Goal: Transaction & Acquisition: Book appointment/travel/reservation

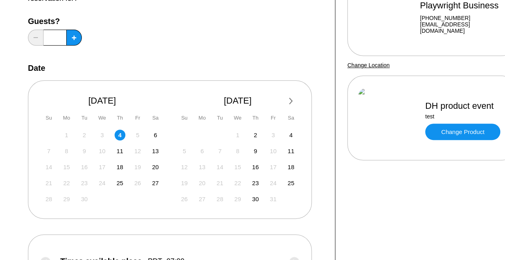
scroll to position [103, 0]
click at [72, 36] on icon at bounding box center [74, 37] width 4 height 4
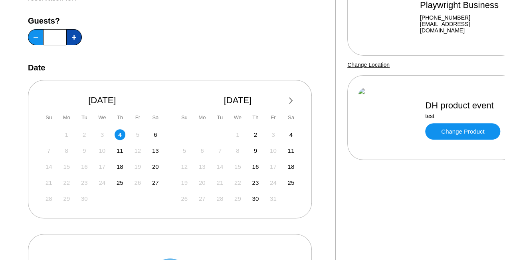
click at [72, 36] on icon at bounding box center [74, 37] width 4 height 4
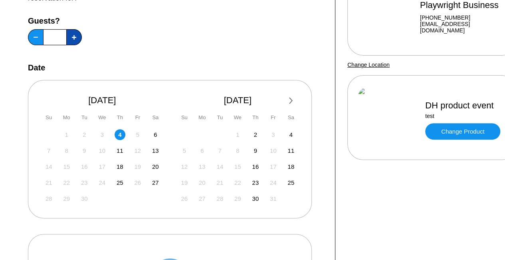
click at [72, 36] on icon at bounding box center [74, 37] width 4 height 4
type input "**"
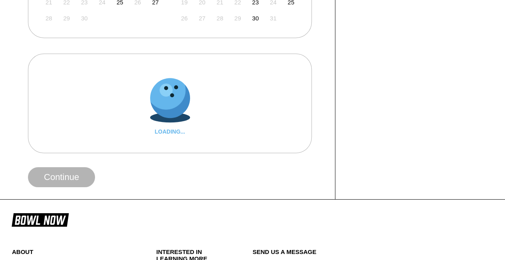
scroll to position [285, 0]
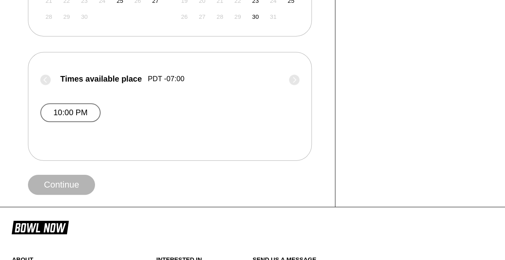
click at [64, 107] on button "10:00 PM" at bounding box center [70, 112] width 60 height 19
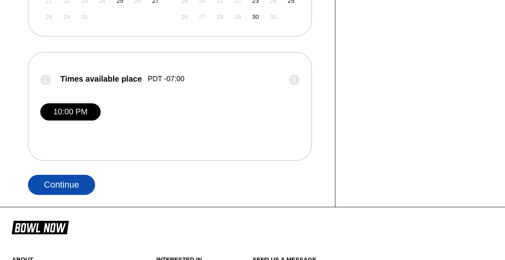
click at [67, 181] on button "Continue" at bounding box center [61, 185] width 67 height 20
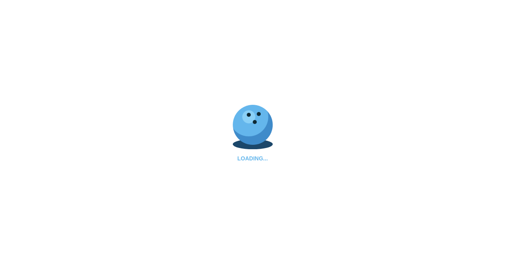
select select "**"
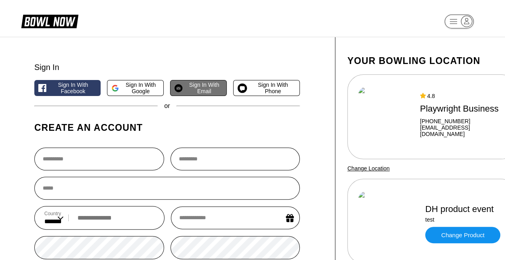
click at [205, 92] on span "Sign in with Email" at bounding box center [204, 88] width 37 height 13
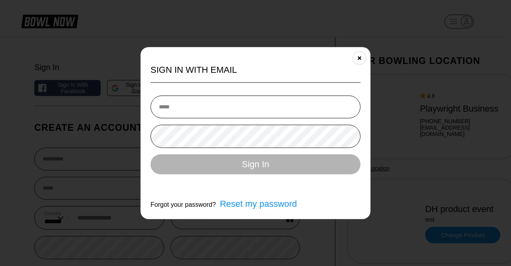
click at [206, 111] on input "email" at bounding box center [256, 107] width 210 height 23
type input "**********"
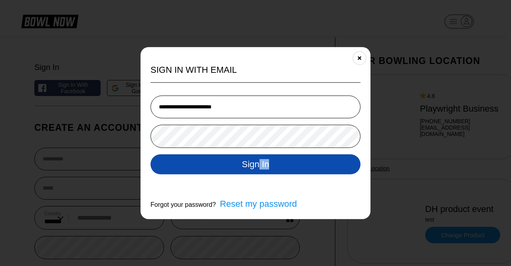
drag, startPoint x: 270, startPoint y: 176, endPoint x: 257, endPoint y: 161, distance: 19.9
click at [257, 161] on div "**********" at bounding box center [256, 137] width 210 height 97
click at [257, 161] on button "Sign In" at bounding box center [256, 164] width 210 height 20
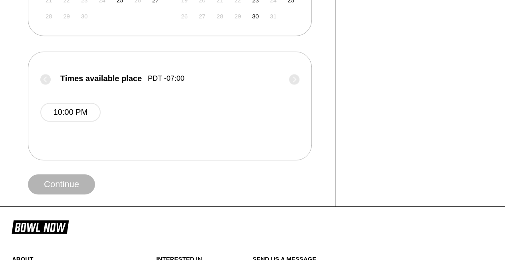
scroll to position [286, 0]
click at [73, 111] on button "10:00 PM" at bounding box center [70, 111] width 60 height 19
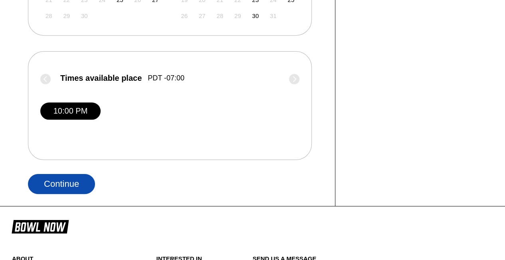
click at [80, 182] on button "Continue" at bounding box center [61, 184] width 67 height 20
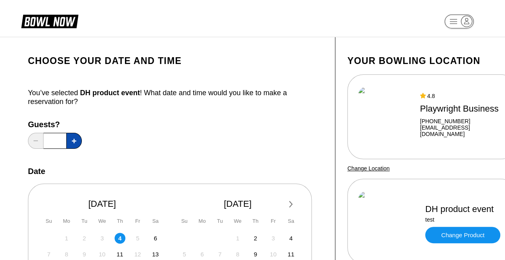
click at [69, 140] on button at bounding box center [74, 141] width 16 height 16
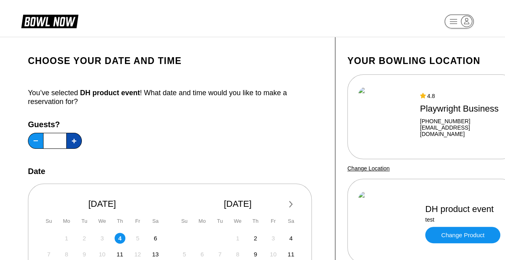
click at [69, 140] on button at bounding box center [74, 141] width 16 height 16
type input "**"
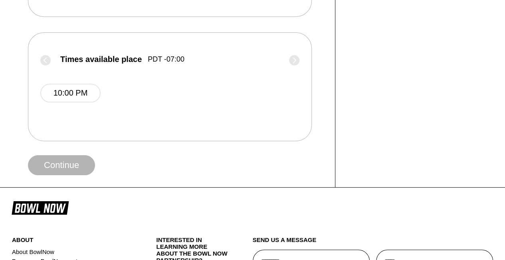
scroll to position [306, 0]
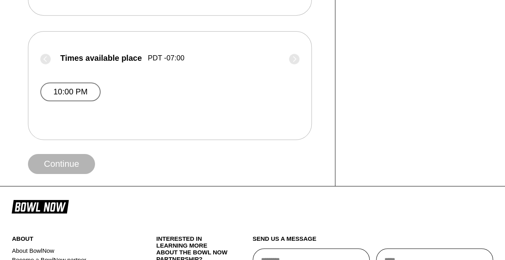
click at [67, 84] on button "10:00 PM" at bounding box center [70, 91] width 60 height 19
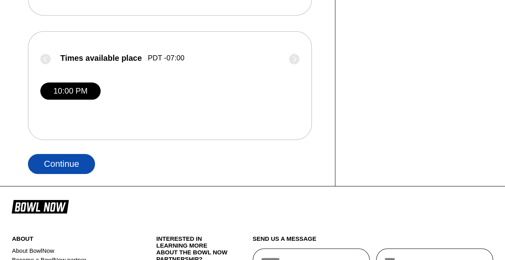
click at [70, 171] on button "Continue" at bounding box center [61, 164] width 67 height 20
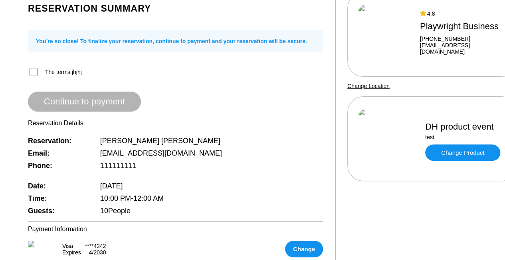
scroll to position [83, 0]
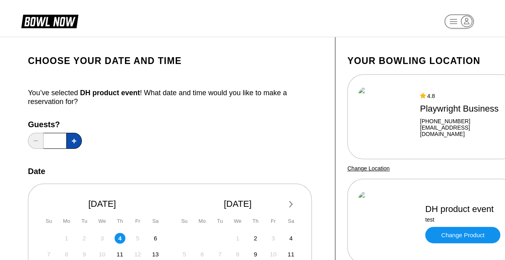
click at [76, 141] on icon at bounding box center [74, 141] width 4 height 4
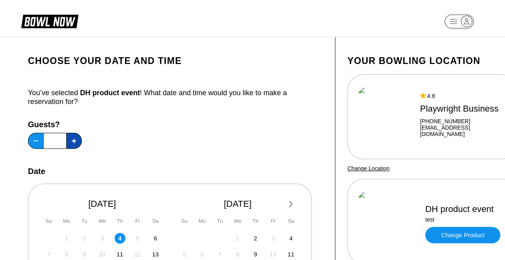
click at [76, 141] on icon at bounding box center [74, 141] width 4 height 4
type input "**"
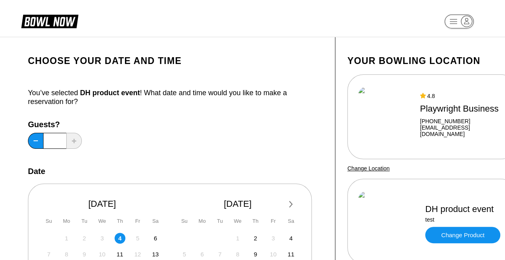
click at [141, 129] on div "Guests? **" at bounding box center [175, 136] width 295 height 33
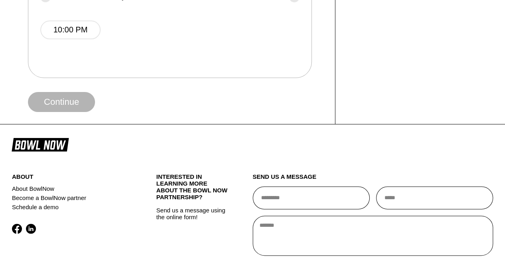
scroll to position [370, 0]
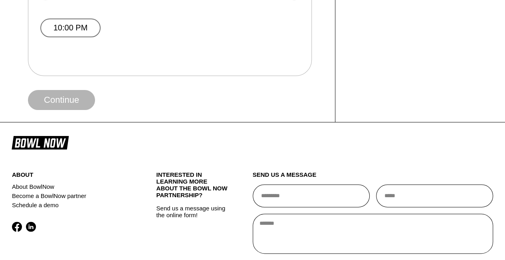
click at [68, 22] on button "10:00 PM" at bounding box center [70, 27] width 60 height 19
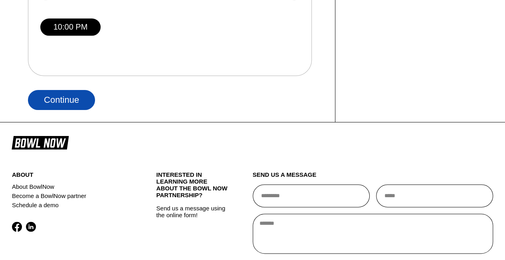
click at [73, 96] on button "Continue" at bounding box center [61, 100] width 67 height 20
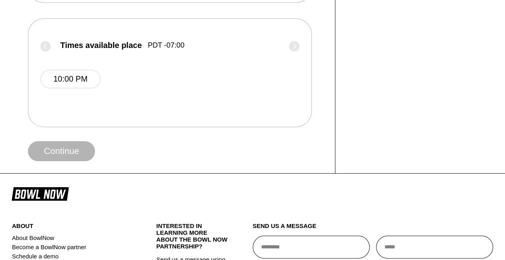
scroll to position [320, 0]
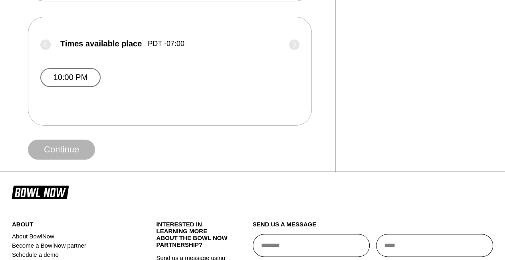
click at [71, 72] on button "10:00 PM" at bounding box center [70, 77] width 60 height 19
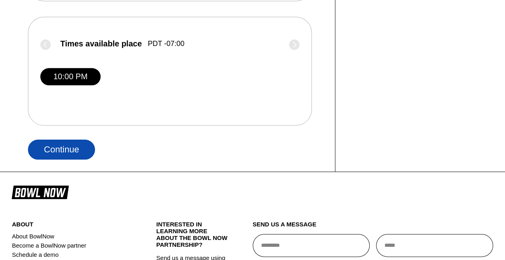
click at [72, 157] on button "Continue" at bounding box center [61, 149] width 67 height 20
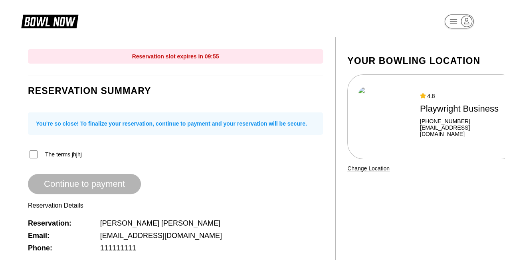
click at [51, 157] on span "The terms jhjhj" at bounding box center [63, 154] width 37 height 6
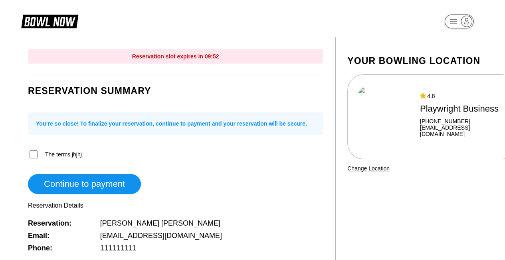
click at [74, 196] on div "Reservation Summary You’re so close! To finalize your reservation, continue to …" at bounding box center [175, 189] width 295 height 220
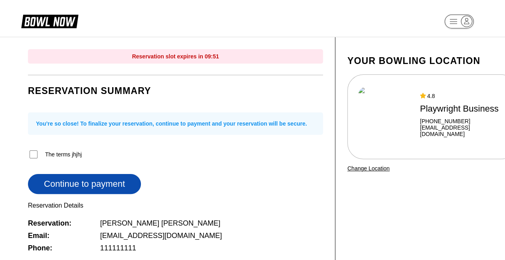
click at [75, 185] on button "Continue to payment" at bounding box center [84, 184] width 113 height 20
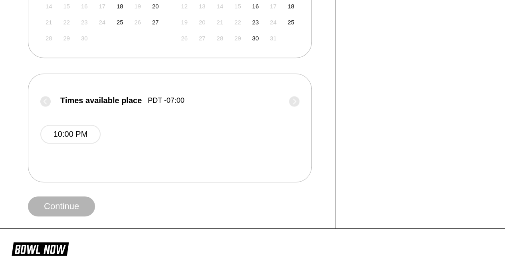
scroll to position [266, 0]
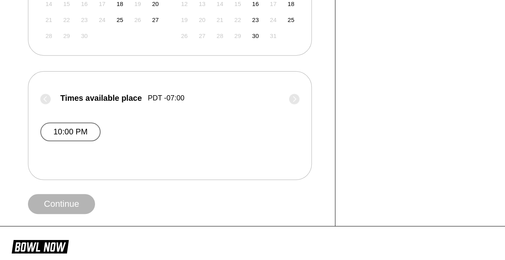
click at [88, 130] on button "10:00 PM" at bounding box center [70, 131] width 60 height 19
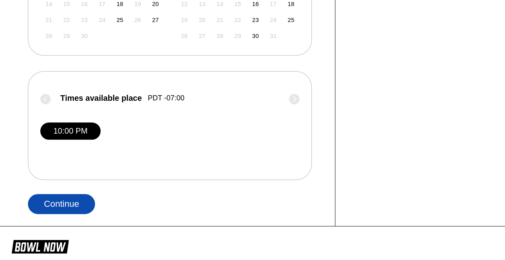
click at [69, 208] on button "Continue" at bounding box center [61, 204] width 67 height 20
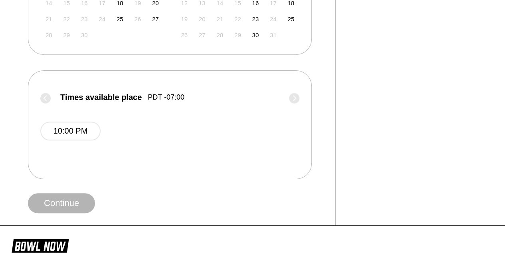
scroll to position [269, 0]
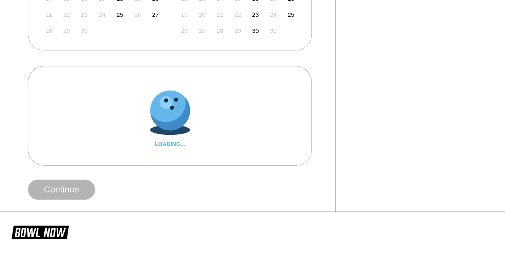
scroll to position [273, 0]
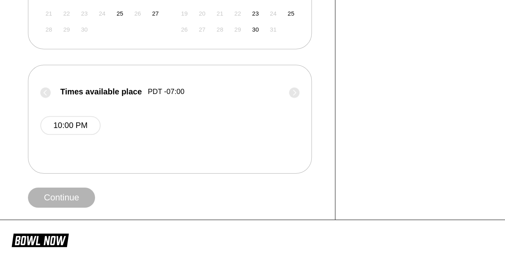
click at [69, 126] on button "10:00 PM" at bounding box center [70, 125] width 60 height 19
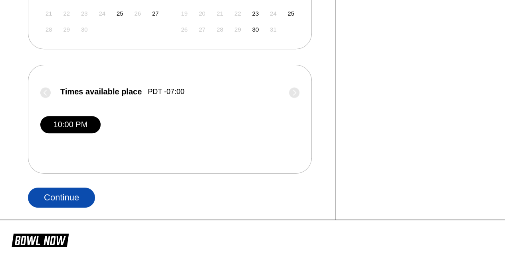
click at [72, 190] on button "Continue" at bounding box center [61, 197] width 67 height 20
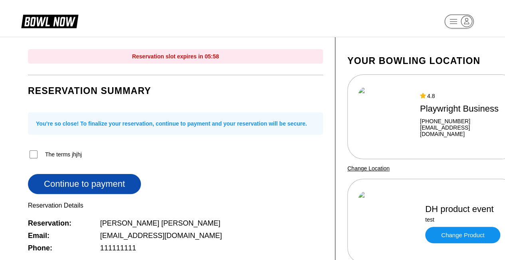
click at [69, 179] on button "Continue to payment" at bounding box center [84, 184] width 113 height 20
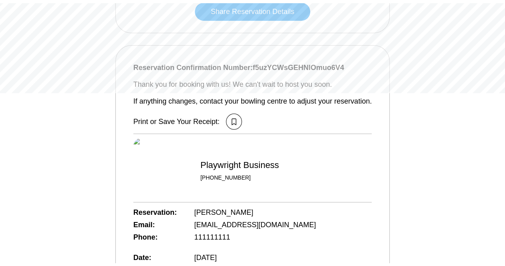
scroll to position [177, 0]
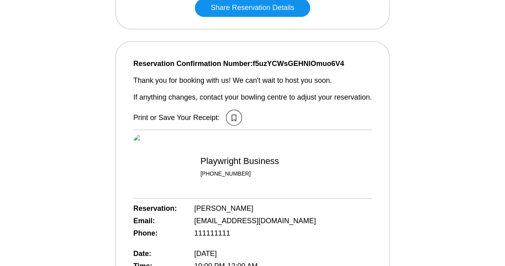
click at [275, 66] on span "Reservation Confirmation Number: f5uzYCWsGEHNlOmuo6V4" at bounding box center [252, 63] width 239 height 9
copy span "f5uzYCWsGEHNlOmuo6V4"
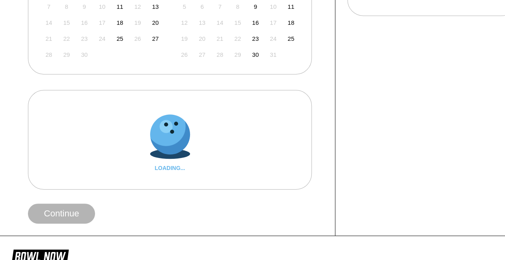
scroll to position [248, 0]
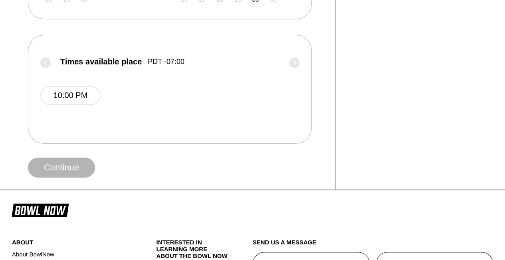
scroll to position [306, 0]
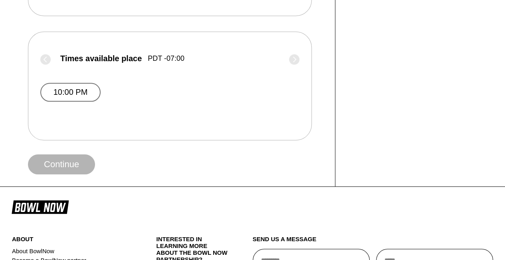
click at [61, 92] on button "10:00 PM" at bounding box center [70, 92] width 60 height 19
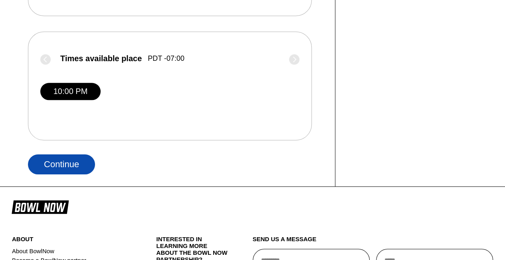
click at [83, 166] on button "Continue" at bounding box center [61, 164] width 67 height 20
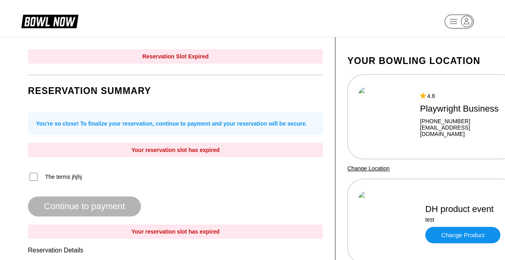
scroll to position [306, 0]
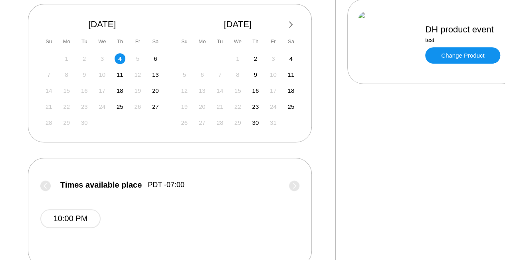
scroll to position [190, 0]
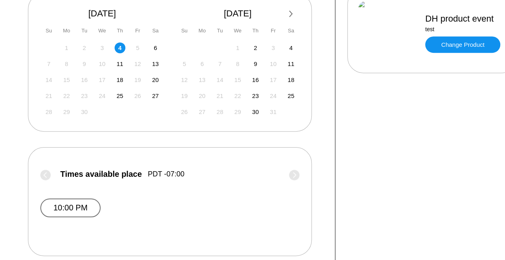
click at [62, 205] on button "10:00 PM" at bounding box center [70, 207] width 60 height 19
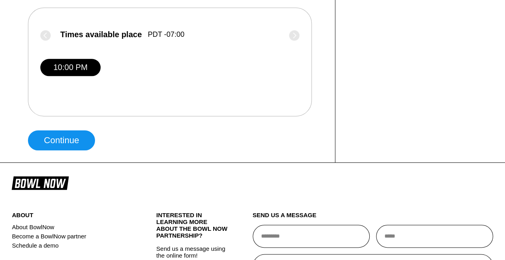
scroll to position [330, 0]
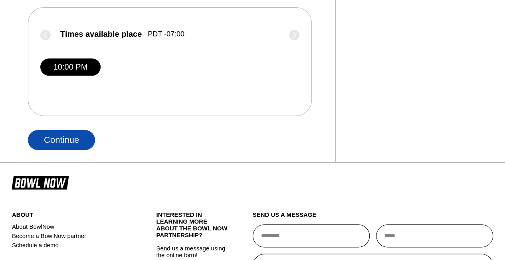
click at [82, 138] on button "Continue" at bounding box center [61, 140] width 67 height 20
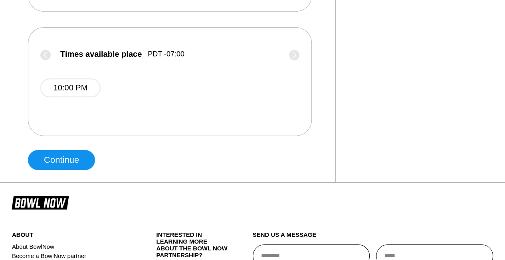
scroll to position [310, 0]
click at [74, 76] on div "10:00 PM" at bounding box center [169, 86] width 259 height 48
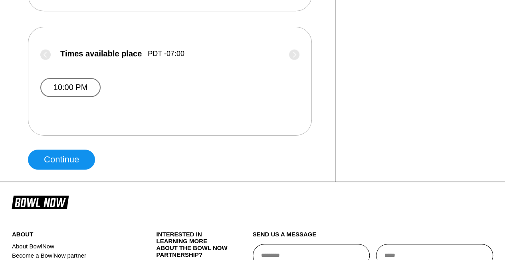
click at [75, 86] on button "10:00 PM" at bounding box center [70, 87] width 60 height 19
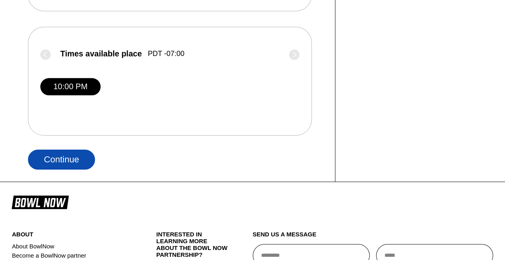
click at [69, 155] on button "Continue" at bounding box center [61, 159] width 67 height 20
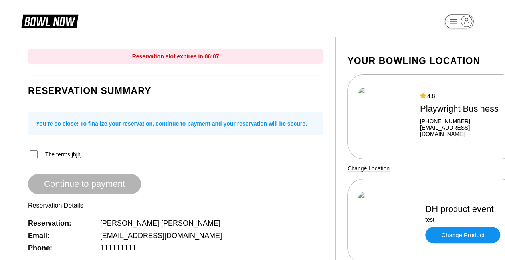
click at [316, 237] on div "Email: [EMAIL_ADDRESS][DOMAIN_NAME]" at bounding box center [175, 235] width 295 height 12
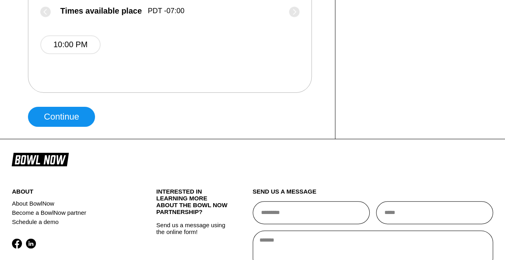
scroll to position [358, 0]
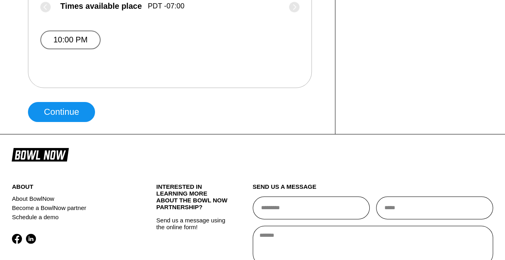
click at [75, 36] on button "10:00 PM" at bounding box center [70, 39] width 60 height 19
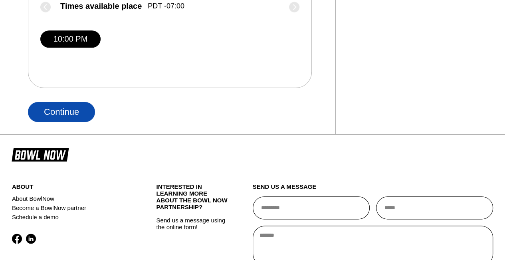
click at [59, 107] on button "Continue" at bounding box center [61, 112] width 67 height 20
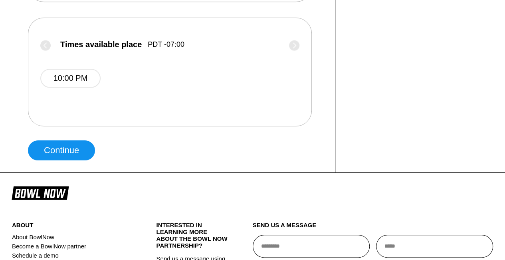
scroll to position [318, 0]
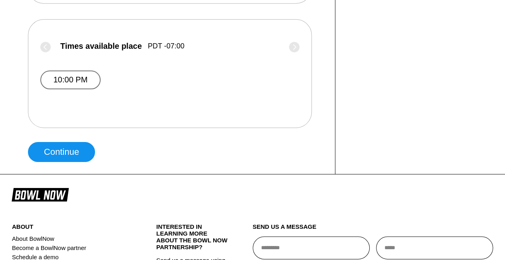
click at [96, 80] on button "10:00 PM" at bounding box center [70, 79] width 60 height 19
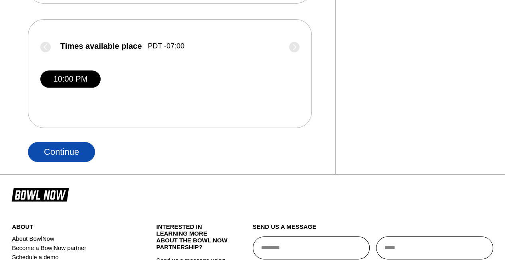
click at [71, 147] on button "Continue" at bounding box center [61, 152] width 67 height 20
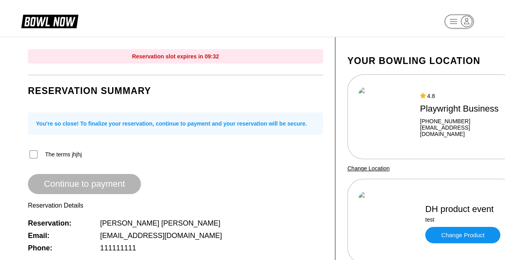
click at [68, 155] on span "The terms jhjhj" at bounding box center [63, 154] width 37 height 6
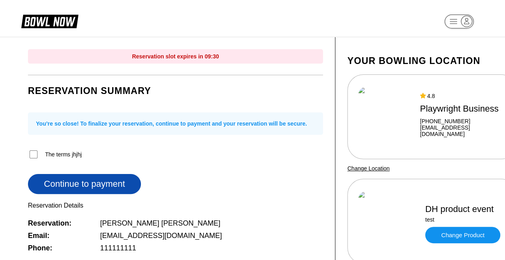
click at [76, 183] on button "Continue to payment" at bounding box center [84, 184] width 113 height 20
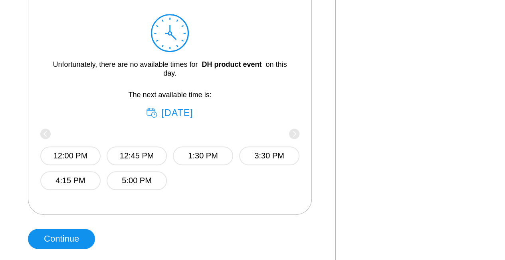
scroll to position [371, 0]
click at [281, 112] on div "The next available time is: [DATE]" at bounding box center [169, 104] width 235 height 28
